Goal: Entertainment & Leisure: Consume media (video, audio)

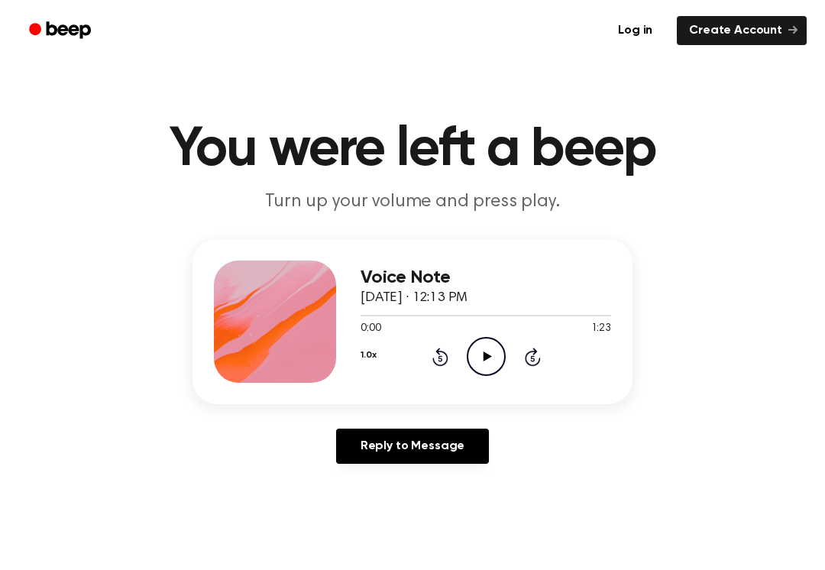
click at [487, 358] on icon at bounding box center [486, 356] width 8 height 10
click at [460, 357] on div "1.0x Rewind 5 seconds Pause Audio Skip 5 seconds" at bounding box center [485, 356] width 250 height 39
click at [433, 354] on icon "Rewind 5 seconds" at bounding box center [439, 357] width 17 height 20
click at [433, 353] on icon "Rewind 5 seconds" at bounding box center [439, 357] width 17 height 20
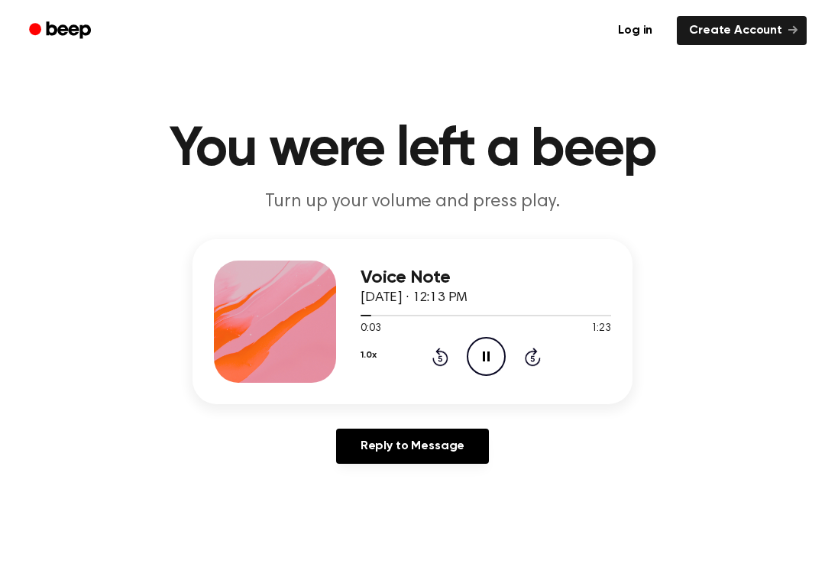
click at [453, 332] on div "0:03 1:23" at bounding box center [485, 329] width 250 height 16
click at [452, 332] on div "0:03 1:23" at bounding box center [485, 329] width 250 height 16
click at [448, 345] on div "1.0x Rewind 5 seconds Pause Audio Skip 5 seconds" at bounding box center [485, 356] width 250 height 39
click at [448, 344] on div "1.0x Rewind 5 seconds Pause Audio Skip 5 seconds" at bounding box center [485, 356] width 250 height 39
click at [439, 345] on div "1.0x Rewind 5 seconds Pause Audio Skip 5 seconds" at bounding box center [485, 356] width 250 height 39
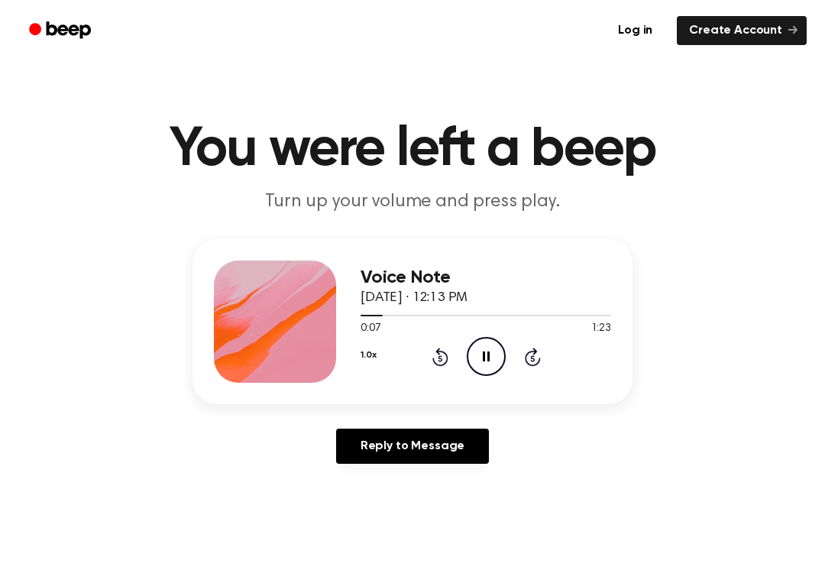
click at [441, 349] on icon "Rewind 5 seconds" at bounding box center [439, 357] width 17 height 20
click at [441, 354] on icon "Rewind 5 seconds" at bounding box center [439, 357] width 17 height 20
